Goal: Transaction & Acquisition: Download file/media

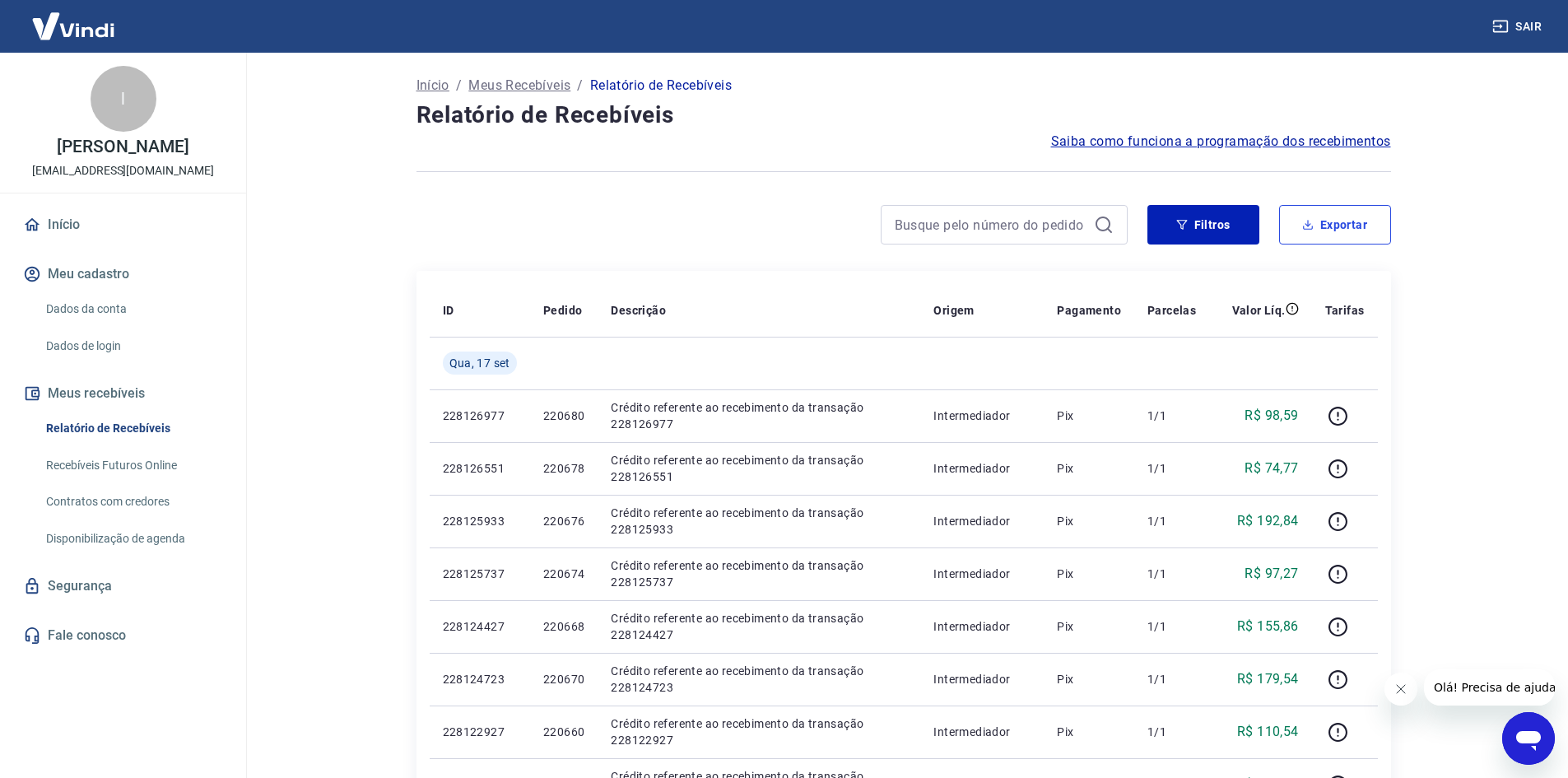
click at [1327, 227] on button "Exportar" at bounding box center [1335, 224] width 112 height 39
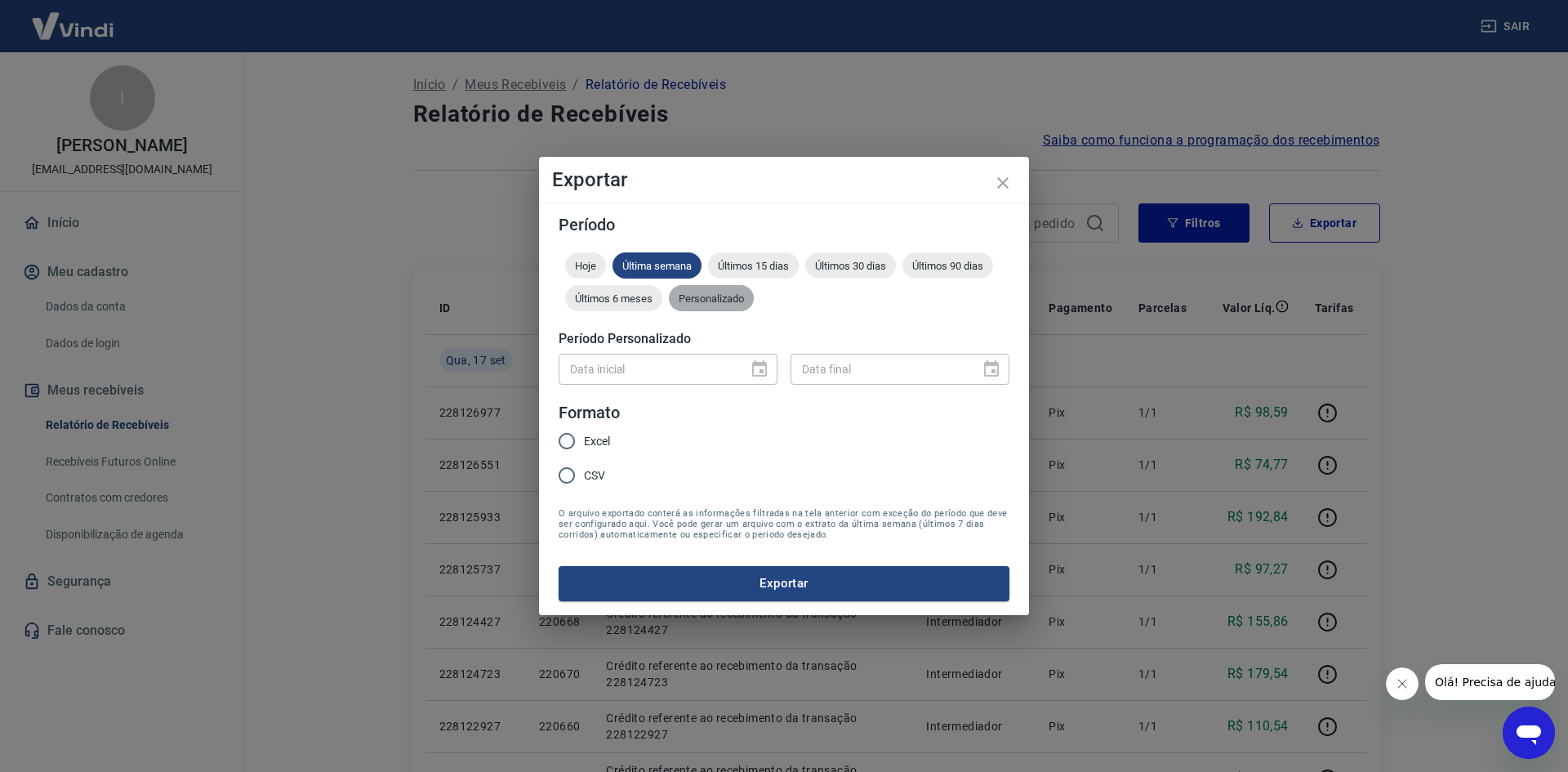
click at [705, 302] on span "Personalizado" at bounding box center [711, 298] width 85 height 12
drag, startPoint x: 774, startPoint y: 362, endPoint x: 766, endPoint y: 387, distance: 26.2
click at [765, 384] on div "Data inicial Data inicial Data final Data final" at bounding box center [783, 367] width 451 height 40
click at [760, 366] on icon "Choose date" at bounding box center [759, 369] width 20 height 20
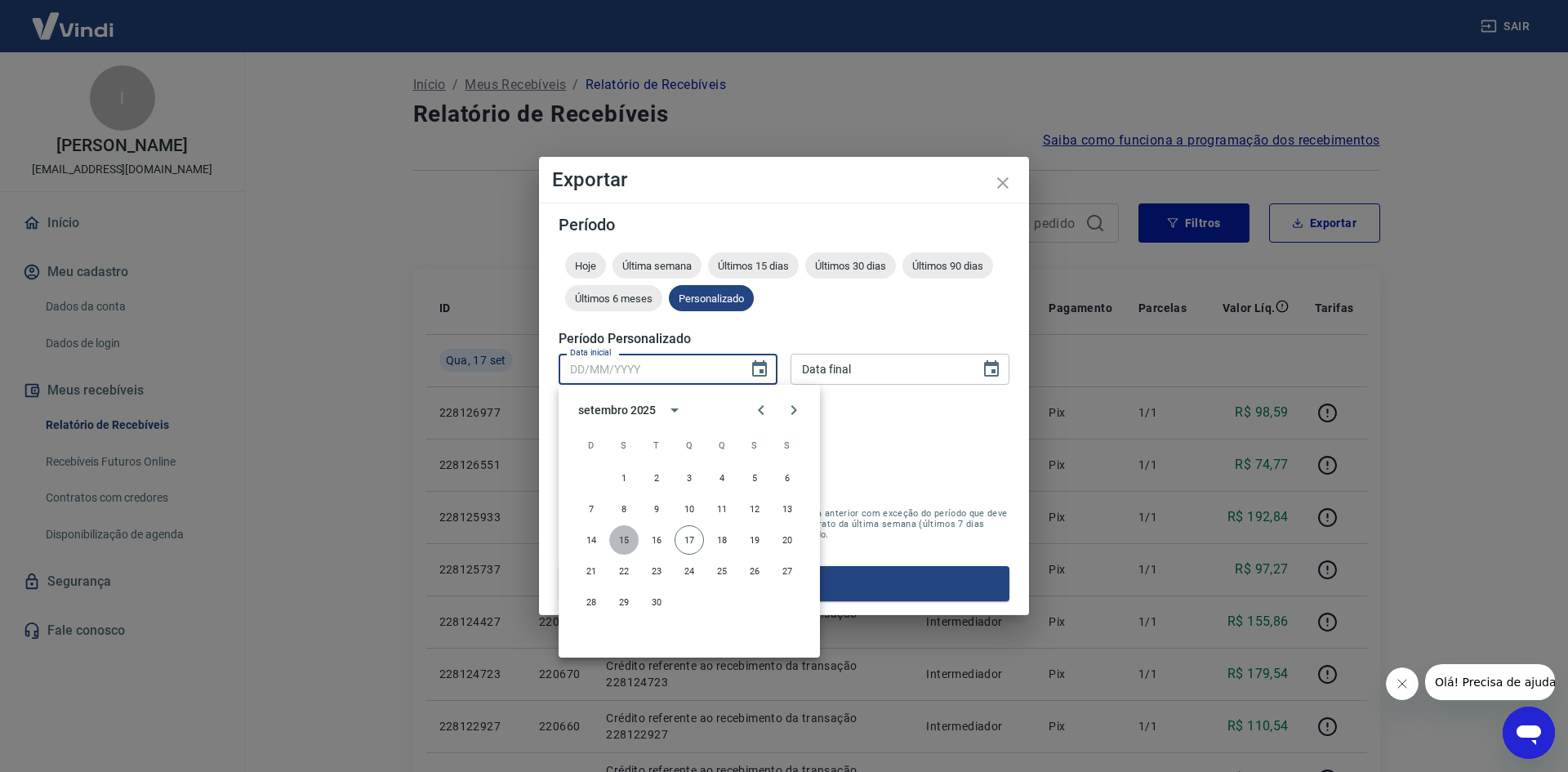
click at [617, 534] on button "15" at bounding box center [624, 539] width 29 height 29
type input "[DATE]"
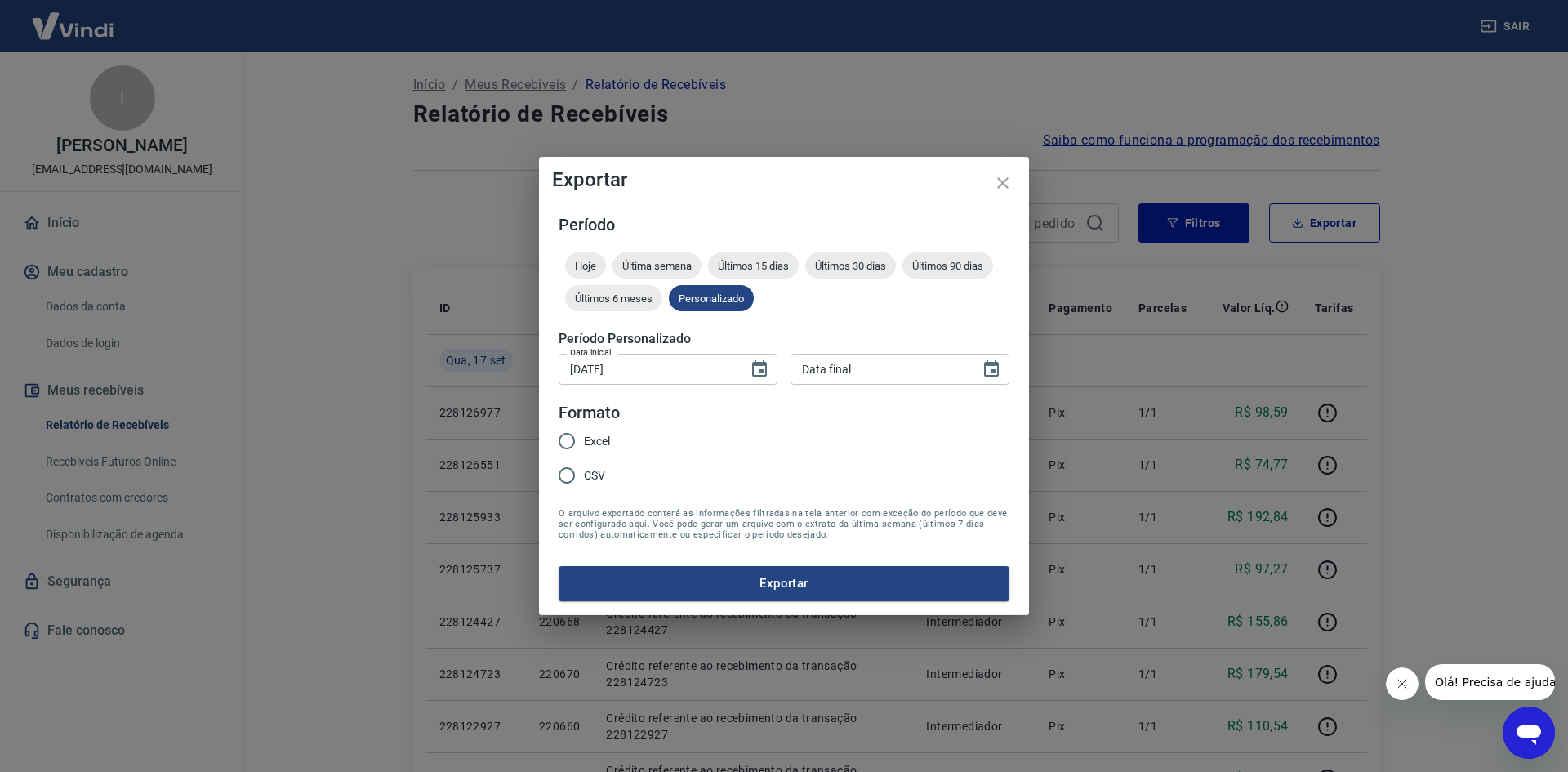
type input "DD/MM/YYYY"
click at [874, 353] on input "DD/MM/YYYY" at bounding box center [879, 368] width 178 height 30
click at [999, 367] on icon "Choose date" at bounding box center [991, 369] width 20 height 20
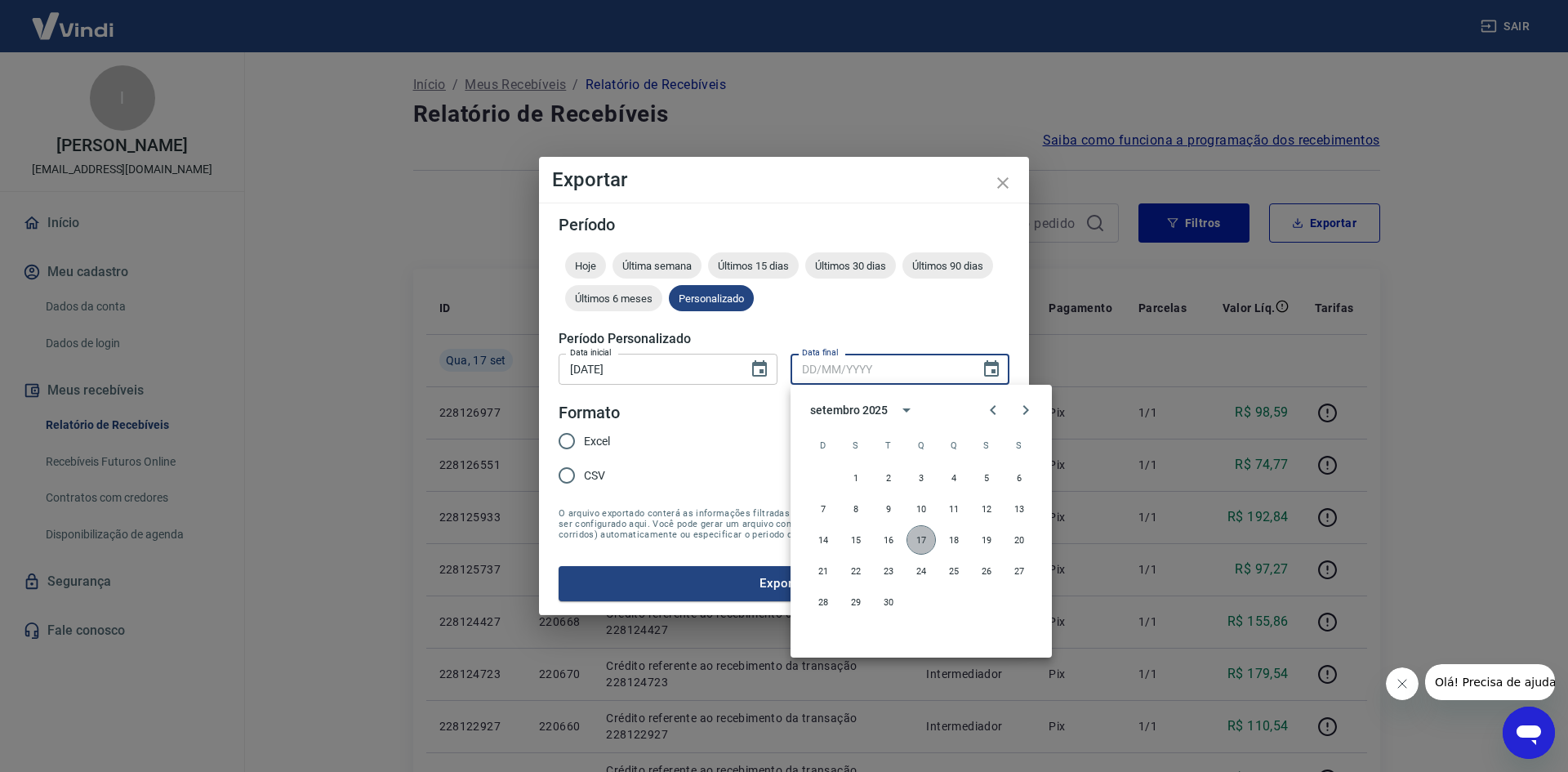
click at [922, 539] on button "17" at bounding box center [921, 539] width 29 height 29
type input "[DATE]"
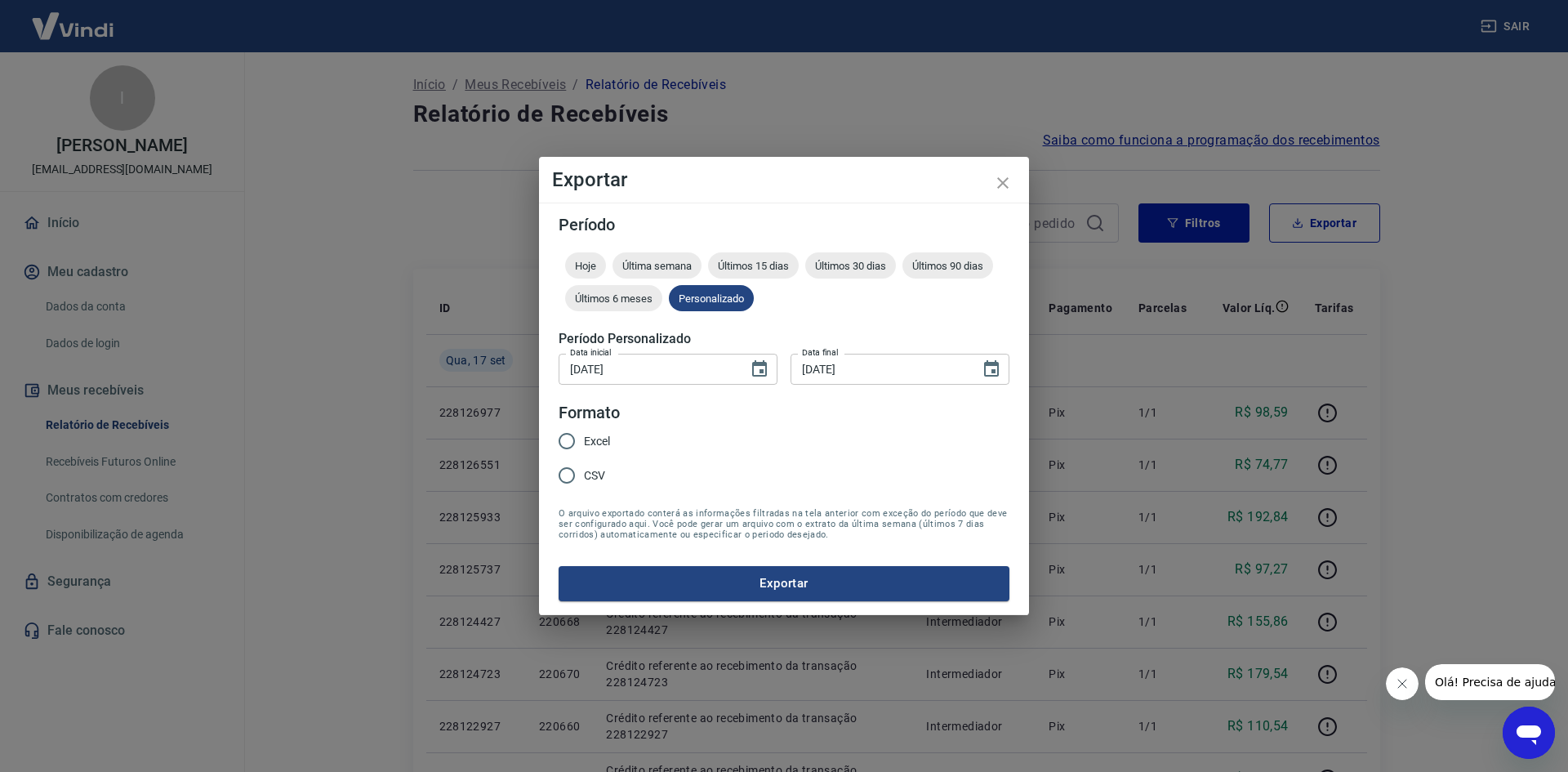
click at [568, 434] on input "Excel" at bounding box center [567, 441] width 34 height 34
radio input "true"
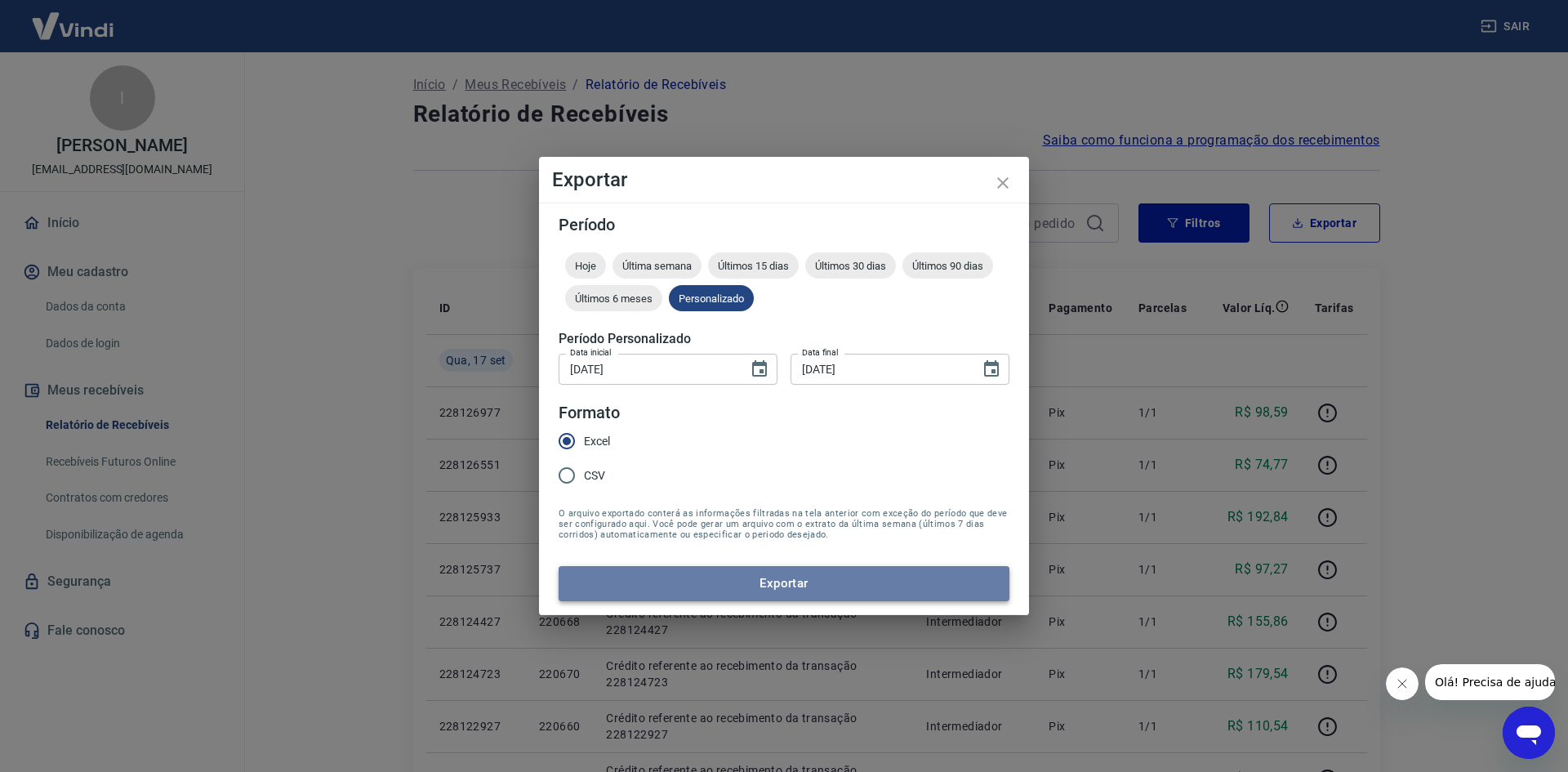
click at [698, 599] on button "Exportar" at bounding box center [783, 583] width 451 height 34
